Goal: Task Accomplishment & Management: Manage account settings

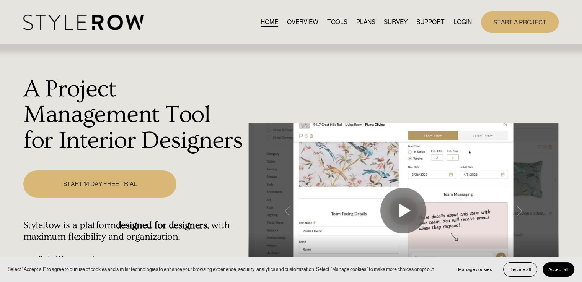
click at [458, 21] on link "LOGIN" at bounding box center [463, 22] width 18 height 10
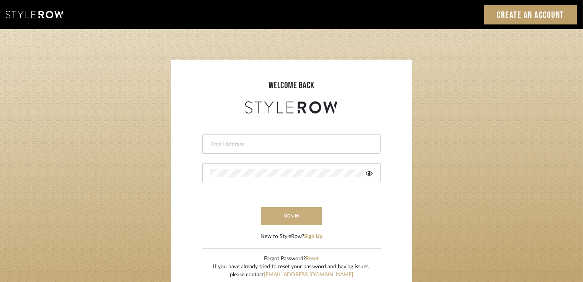
type input "[PERSON_NAME][EMAIL_ADDRESS][DOMAIN_NAME]"
click at [276, 218] on button "sign in" at bounding box center [291, 216] width 61 height 18
